Goal: Task Accomplishment & Management: Manage account settings

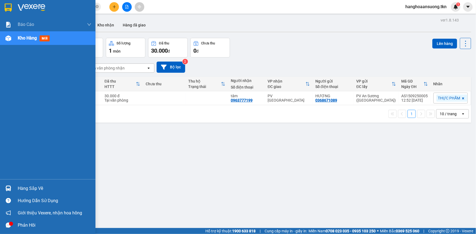
click at [15, 188] on div "Hàng sắp về" at bounding box center [47, 188] width 95 height 12
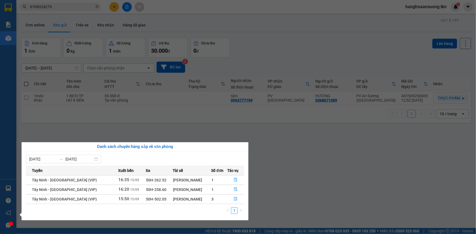
click at [316, 177] on section "Kết quả tìm kiếm ( 2 ) Bộ lọc Mã ĐH Trạng thái Món hàng Thu hộ Tổng cước Chưa c…" at bounding box center [238, 117] width 476 height 234
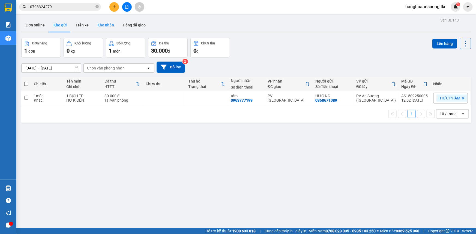
click at [97, 22] on button "Kho nhận" at bounding box center [105, 25] width 25 height 13
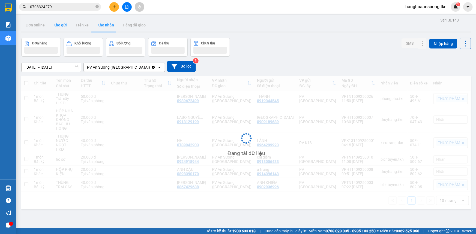
click at [59, 26] on button "Kho gửi" at bounding box center [60, 25] width 22 height 13
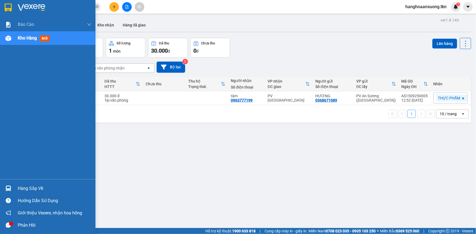
click at [8, 185] on div at bounding box center [9, 189] width 10 height 10
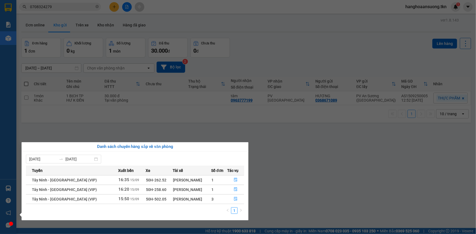
click at [296, 180] on section "Kết quả tìm kiếm ( 2 ) Bộ lọc Mã ĐH Trạng thái Món hàng Thu hộ Tổng cước Chưa c…" at bounding box center [238, 117] width 476 height 234
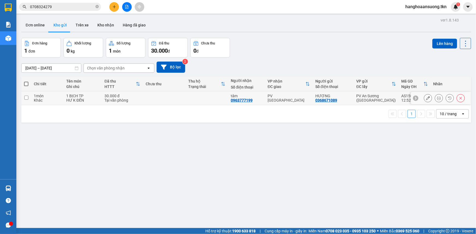
click at [386, 99] on div "PV An Sương ([GEOGRAPHIC_DATA])" at bounding box center [376, 98] width 40 height 9
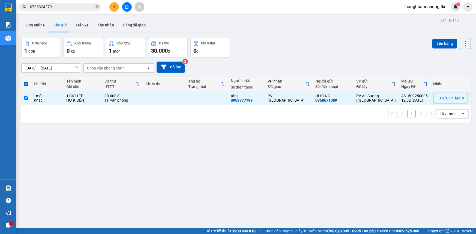
click at [271, 173] on div "ver 1.8.143 Đơn online Kho gửi Trên xe Kho nhận Hàng đã giao Đơn hàng 1 đơn Khố…" at bounding box center [246, 133] width 454 height 234
click at [182, 101] on td at bounding box center [164, 98] width 43 height 14
checkbox input "false"
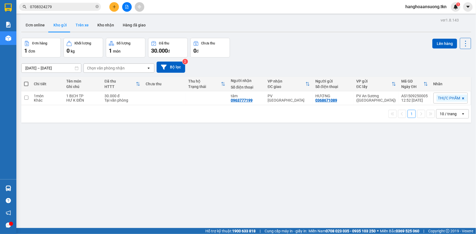
click at [84, 21] on button "Trên xe" at bounding box center [82, 25] width 22 height 13
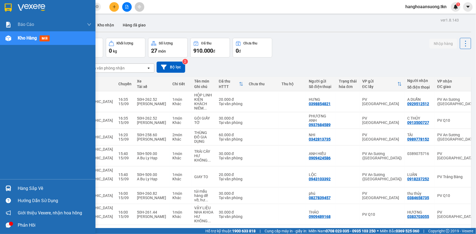
click at [5, 189] on img at bounding box center [8, 189] width 6 height 6
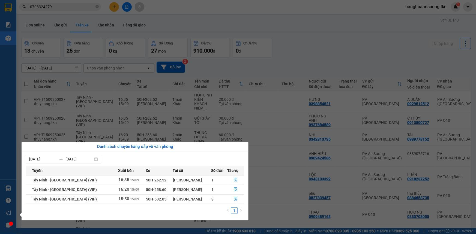
click at [231, 180] on button "button" at bounding box center [235, 180] width 16 height 9
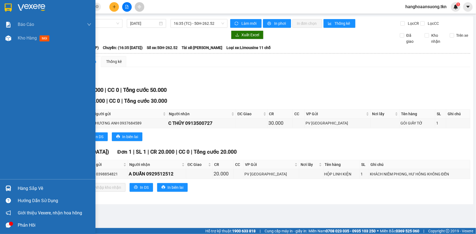
click at [22, 191] on div "Hàng sắp về" at bounding box center [55, 189] width 74 height 8
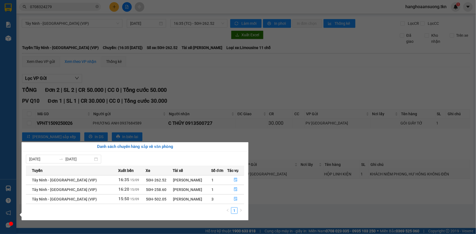
click at [202, 109] on section "Kết quả tìm kiếm ( 2 ) Bộ lọc Mã ĐH Trạng thái Món hàng Thu hộ Tổng cước Chưa c…" at bounding box center [238, 117] width 476 height 234
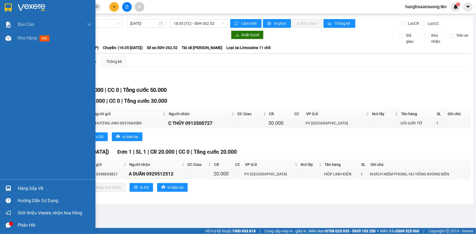
click at [11, 35] on div at bounding box center [9, 39] width 10 height 10
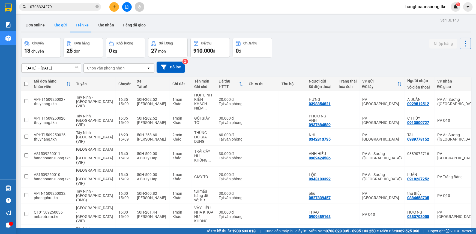
click at [52, 27] on button "Kho gửi" at bounding box center [60, 25] width 22 height 13
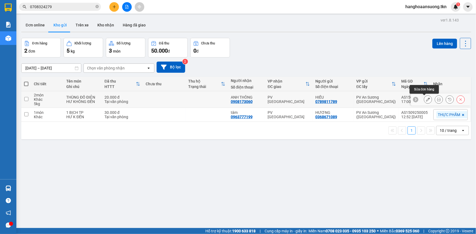
click at [426, 101] on icon at bounding box center [428, 100] width 4 height 4
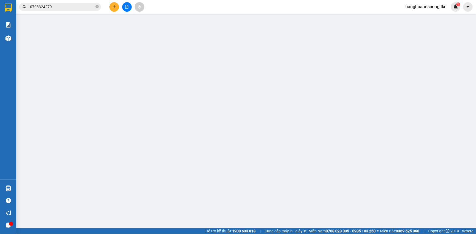
type input "0789811789"
type input "HIẾU"
type input "0908173060"
type input "ANH THÔNG"
type input "20.000"
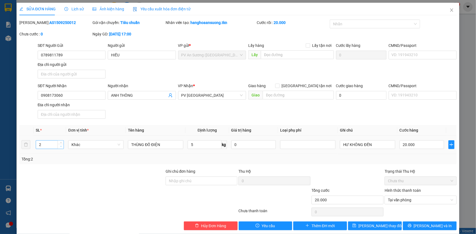
type input "1"
click at [61, 147] on icon "down" at bounding box center [61, 147] width 2 height 2
click at [318, 164] on div "Total Paid Fee 20.000 Total UnPaid Fee 0 Cash Collection Total Fee Mã ĐH: AS150…" at bounding box center [237, 125] width 437 height 211
type input "0"
click at [411, 224] on icon "printer" at bounding box center [409, 226] width 4 height 4
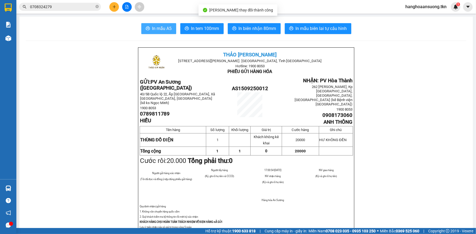
click at [161, 29] on span "In mẫu A5" at bounding box center [162, 28] width 20 height 7
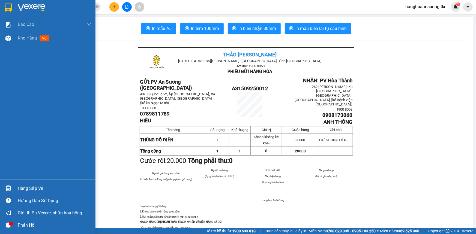
click at [9, 8] on img at bounding box center [8, 8] width 7 height 8
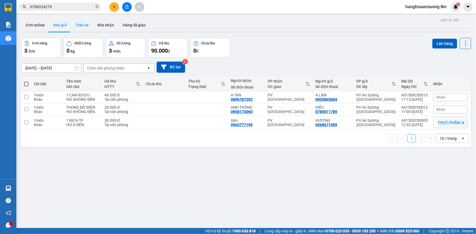
click at [80, 30] on button "Trên xe" at bounding box center [82, 25] width 22 height 13
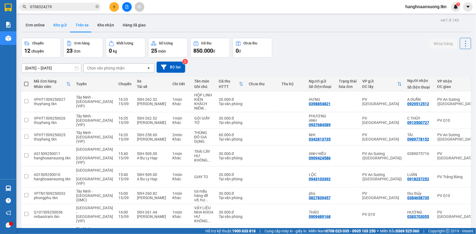
click at [58, 26] on button "Kho gửi" at bounding box center [60, 25] width 22 height 13
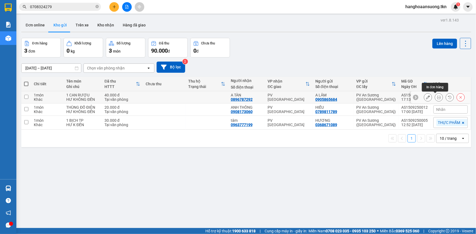
click at [437, 97] on button at bounding box center [439, 98] width 8 height 10
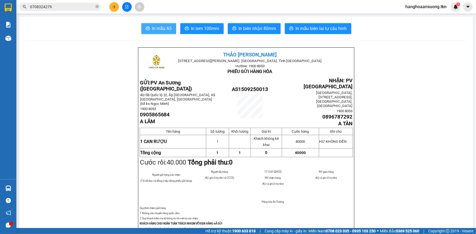
click at [164, 25] on button "In mẫu A5" at bounding box center [158, 28] width 35 height 11
